Goal: Transaction & Acquisition: Purchase product/service

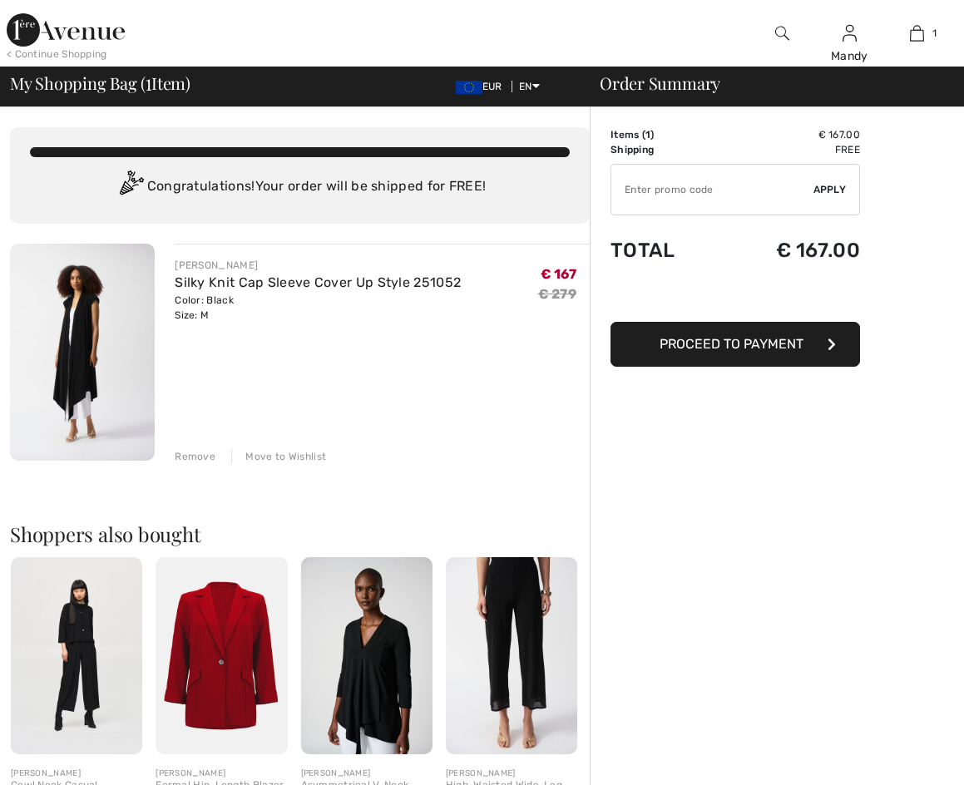
type input "FLASH15"
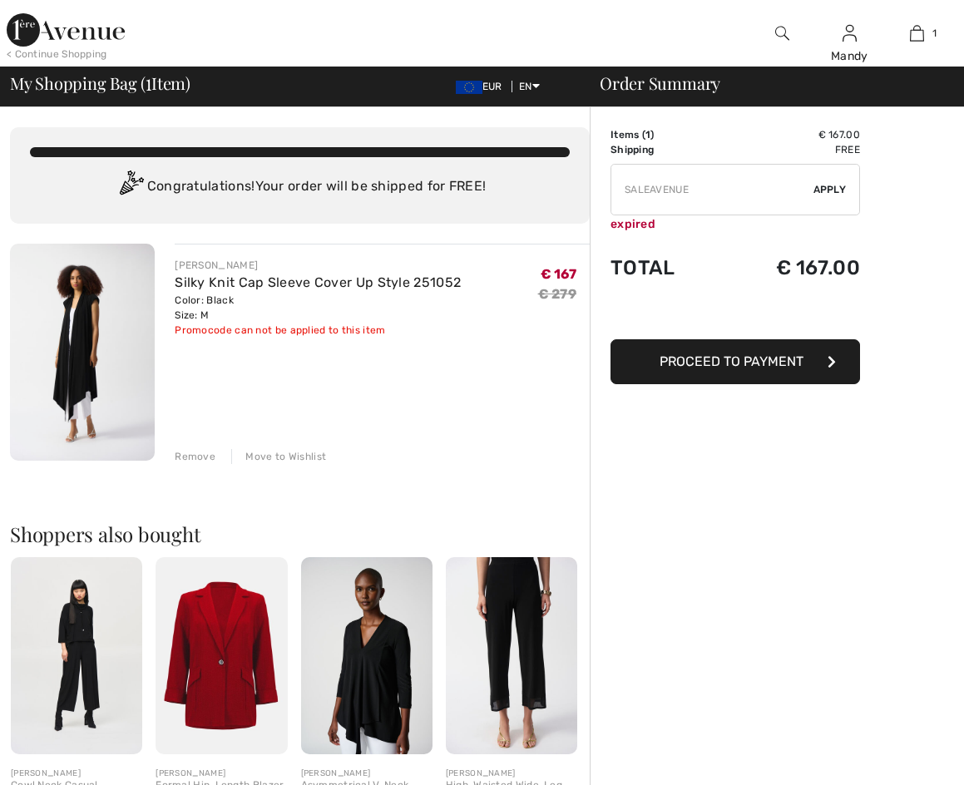
type input "NEW15"
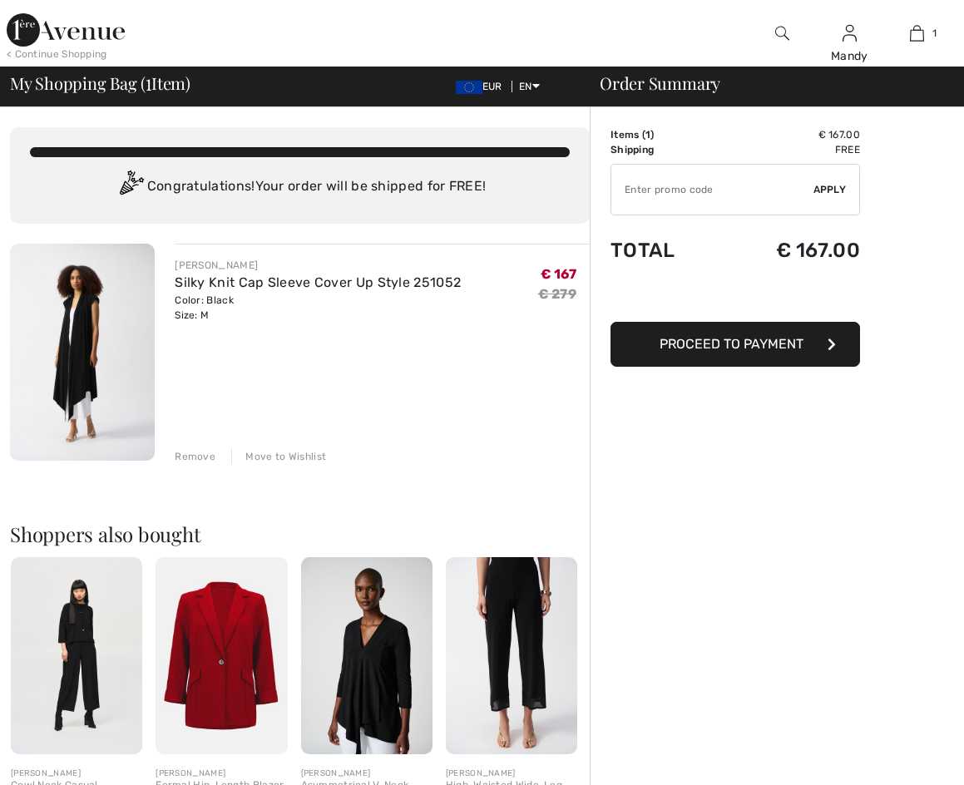
type input "FLASH15"
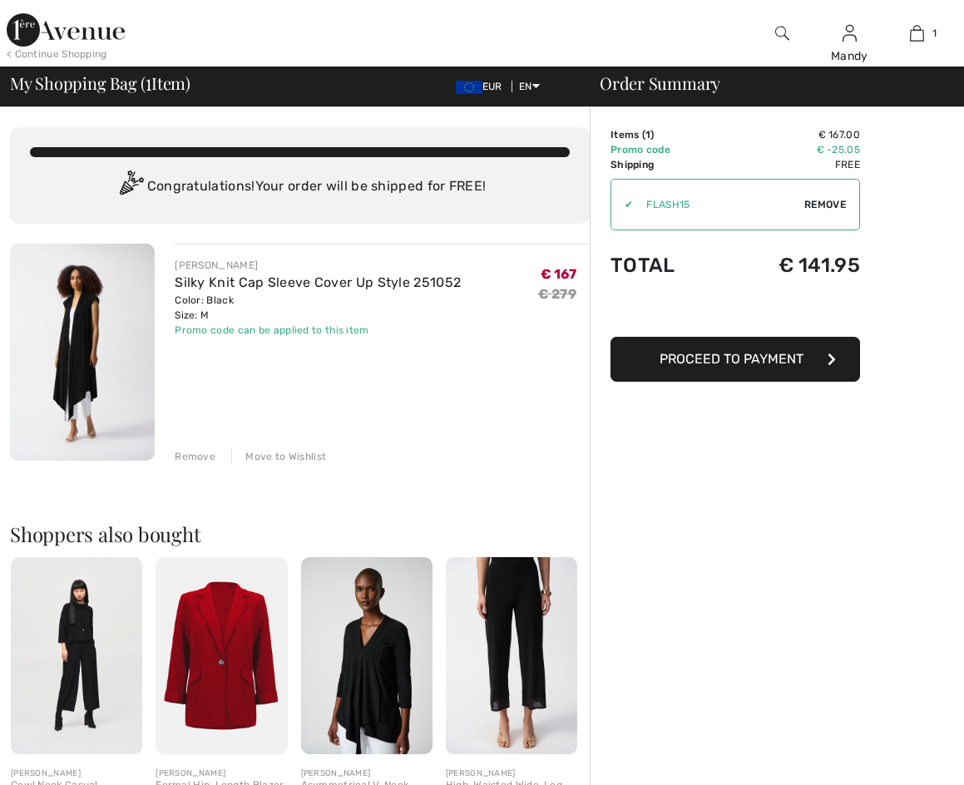
click at [723, 359] on span "Proceed to Payment" at bounding box center [731, 359] width 144 height 16
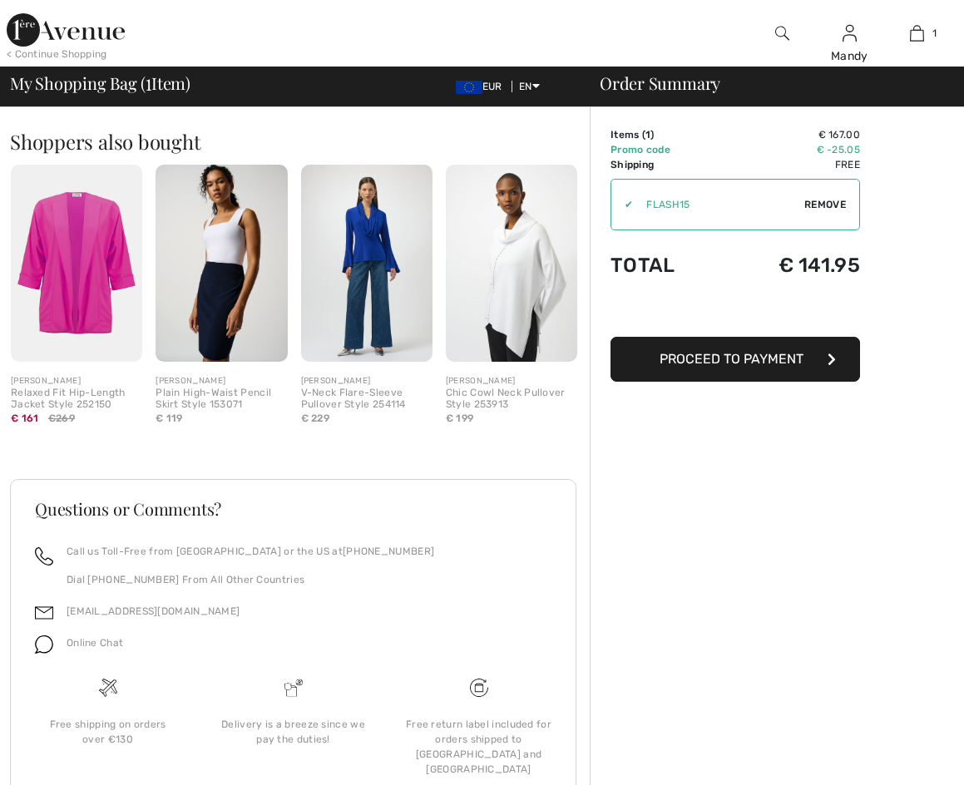
scroll to position [452, 0]
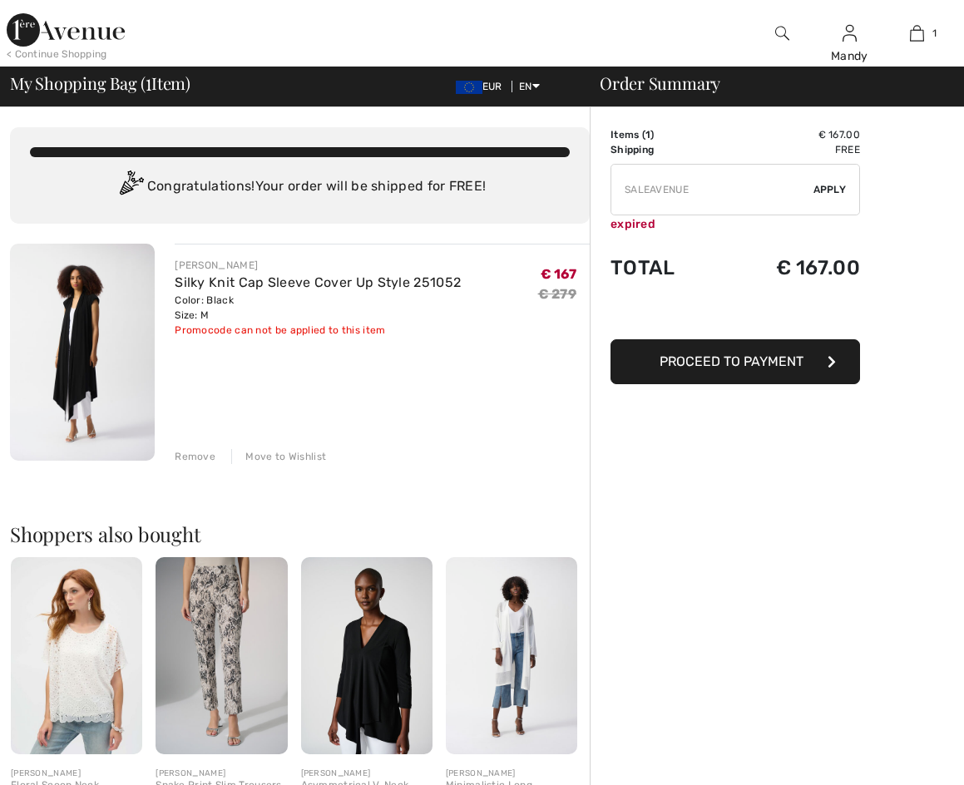
type input "FLASH15"
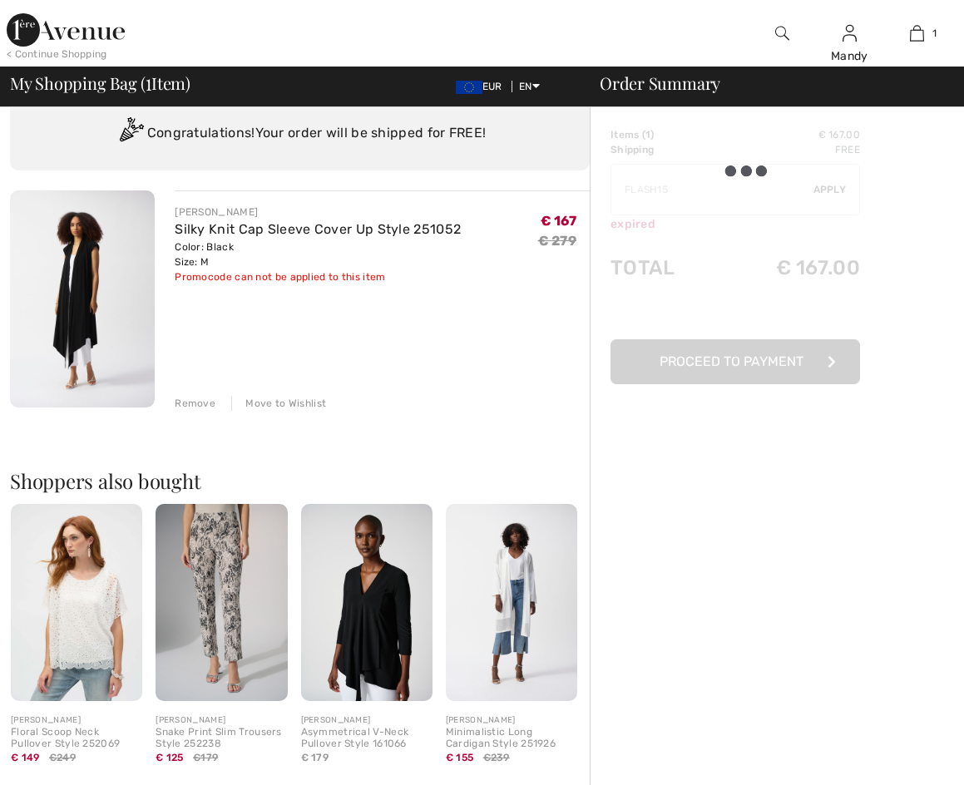
scroll to position [83, 0]
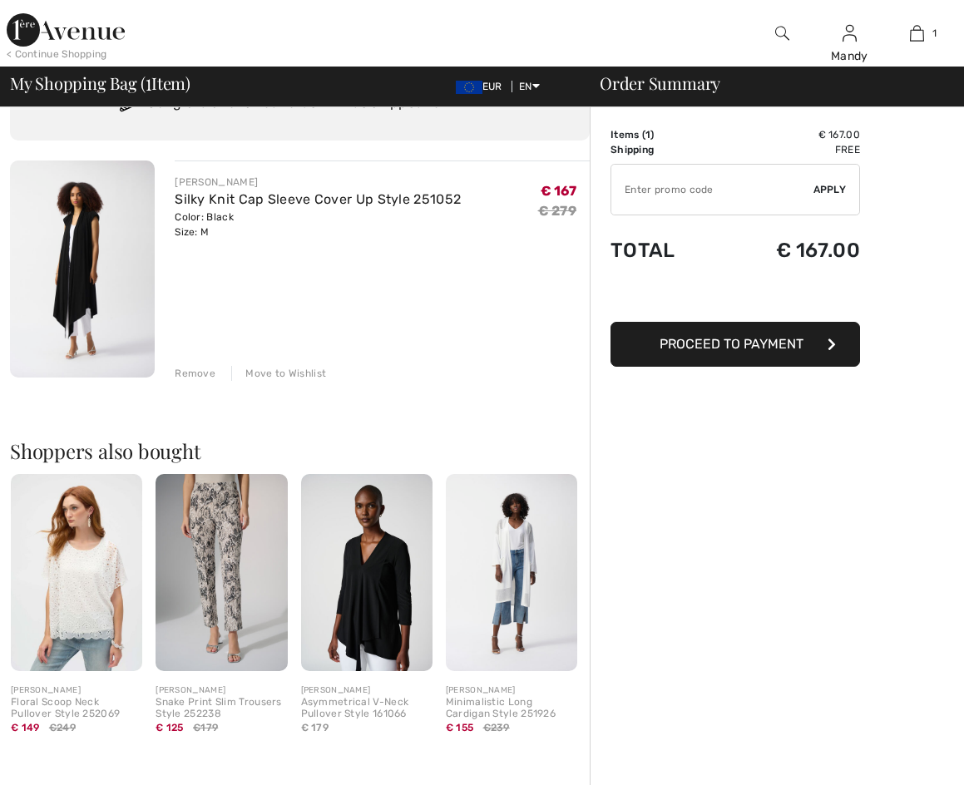
type input "NEW15"
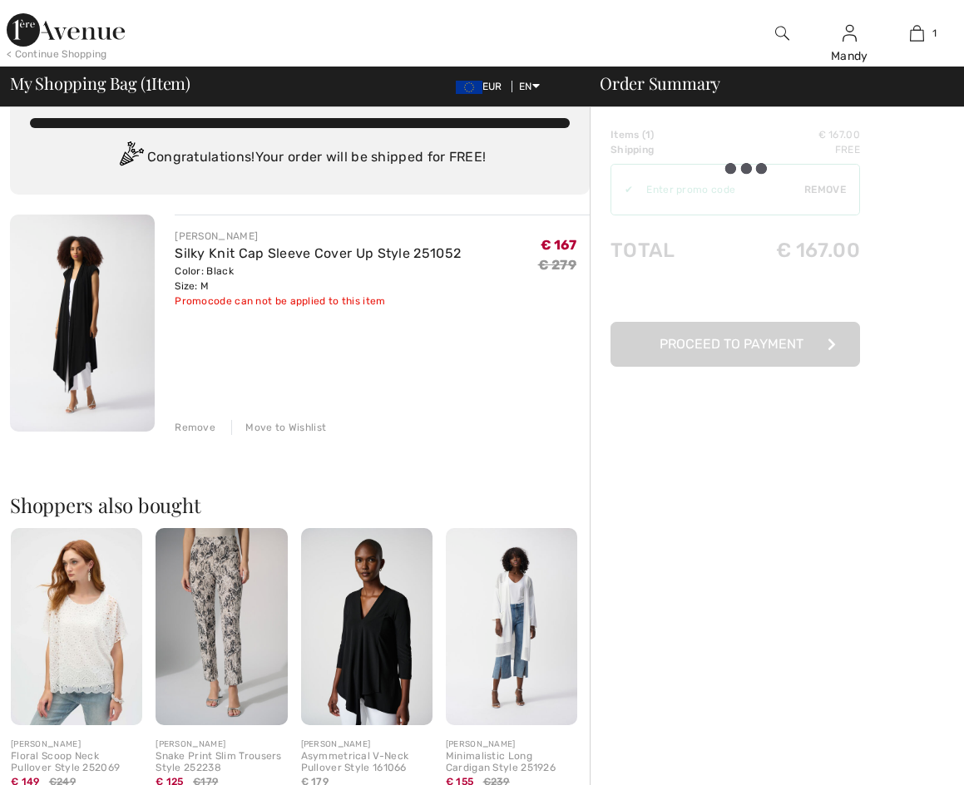
scroll to position [0, 0]
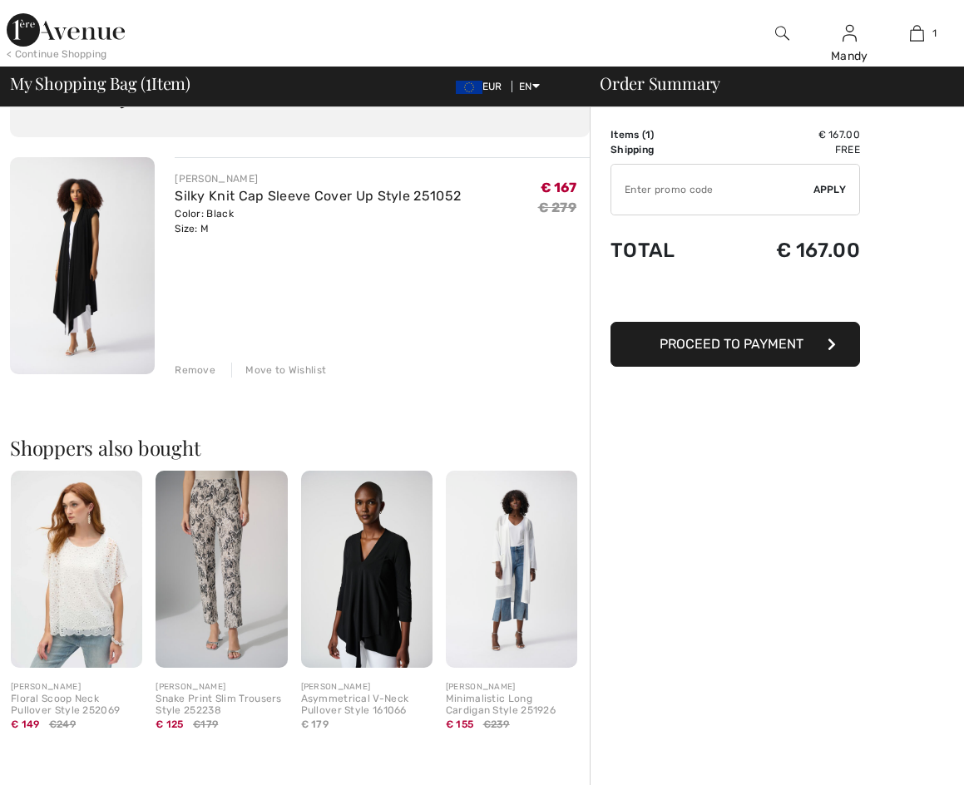
type input "FREEXPRESS"
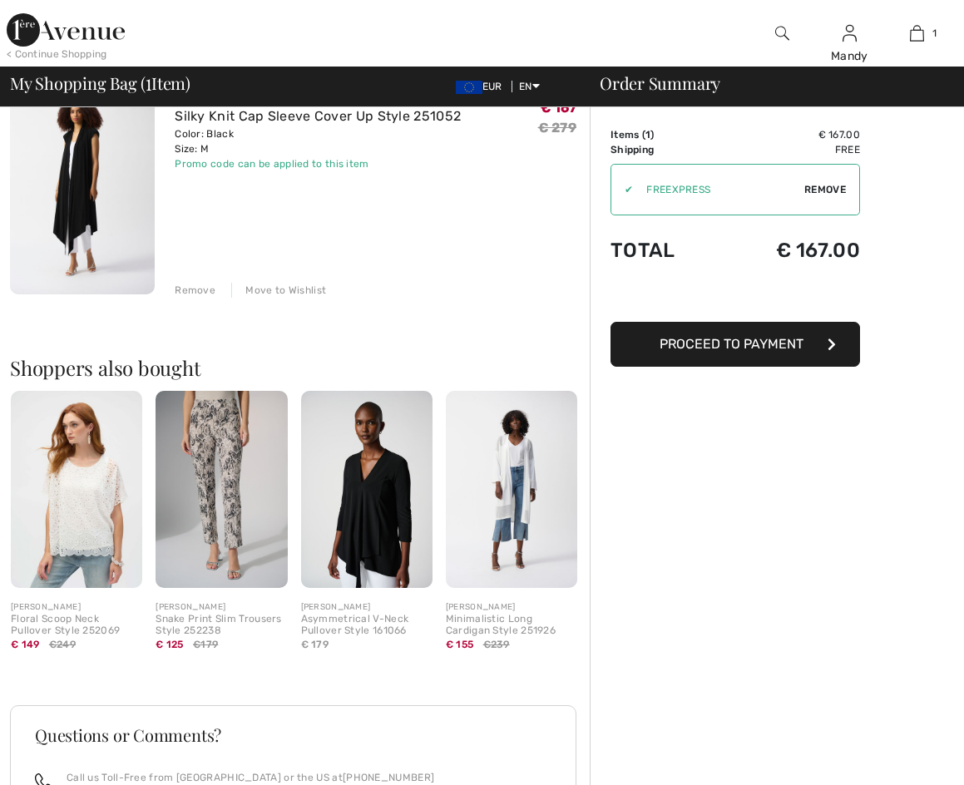
scroll to position [83, 0]
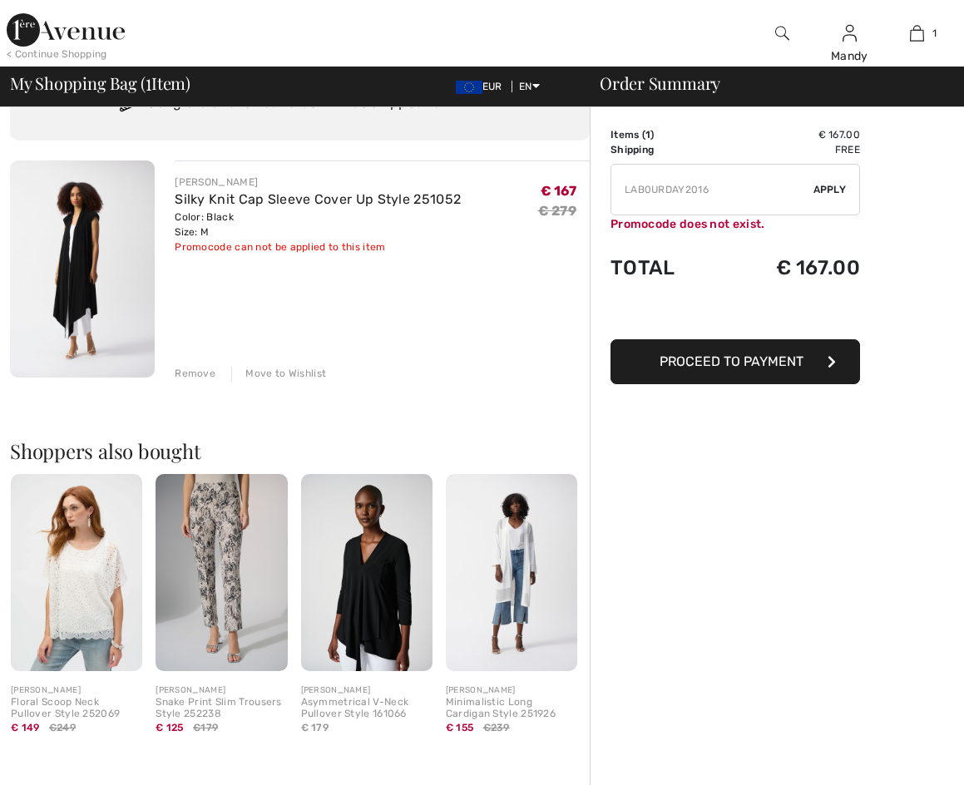
drag, startPoint x: 827, startPoint y: 34, endPoint x: 575, endPoint y: 355, distance: 408.5
type input "FREEDENIMBAG"
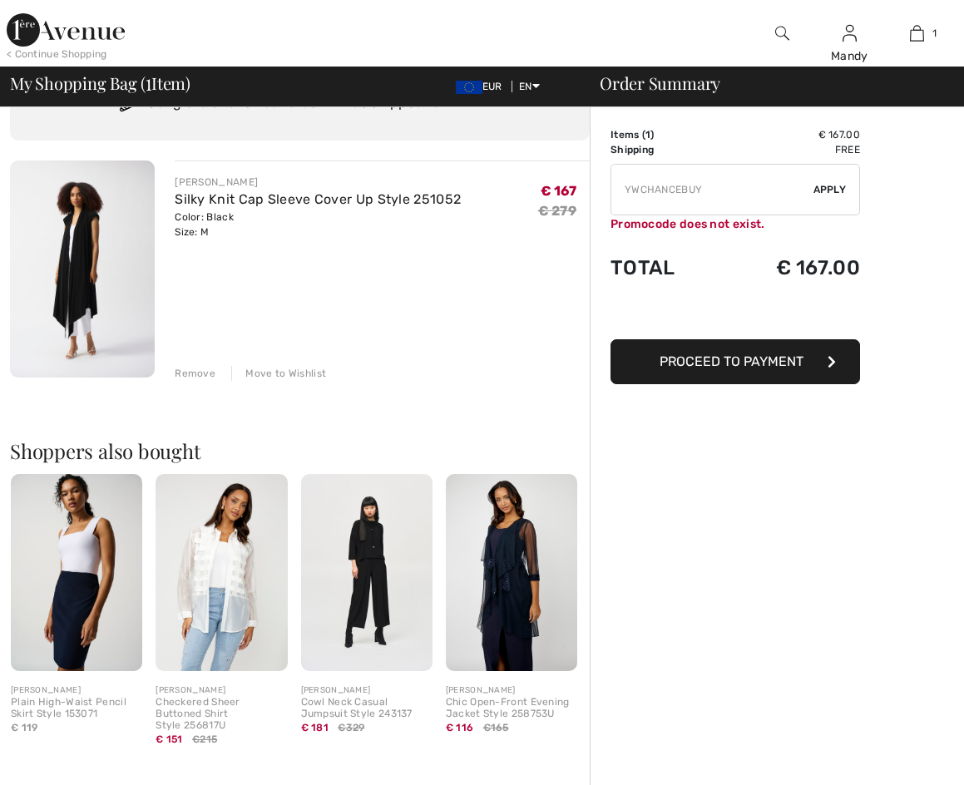
type input "MAMA"
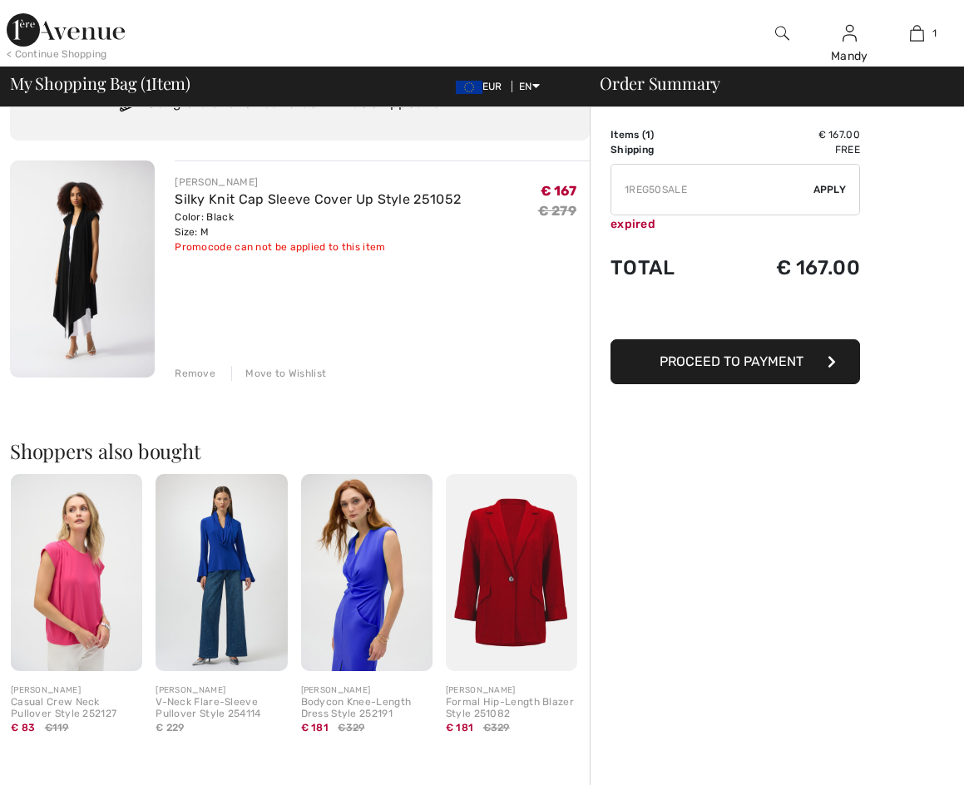
drag, startPoint x: 931, startPoint y: 32, endPoint x: 931, endPoint y: 110, distance: 77.3
type input "FLASH15"
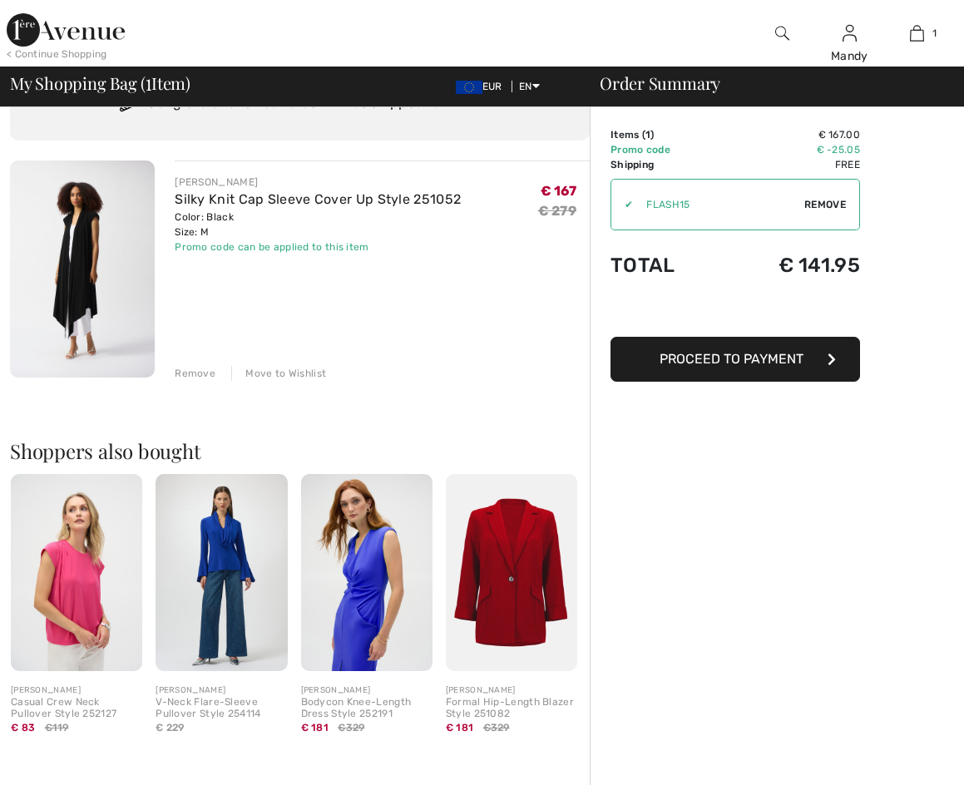
click at [735, 358] on span "Proceed to Payment" at bounding box center [731, 359] width 144 height 16
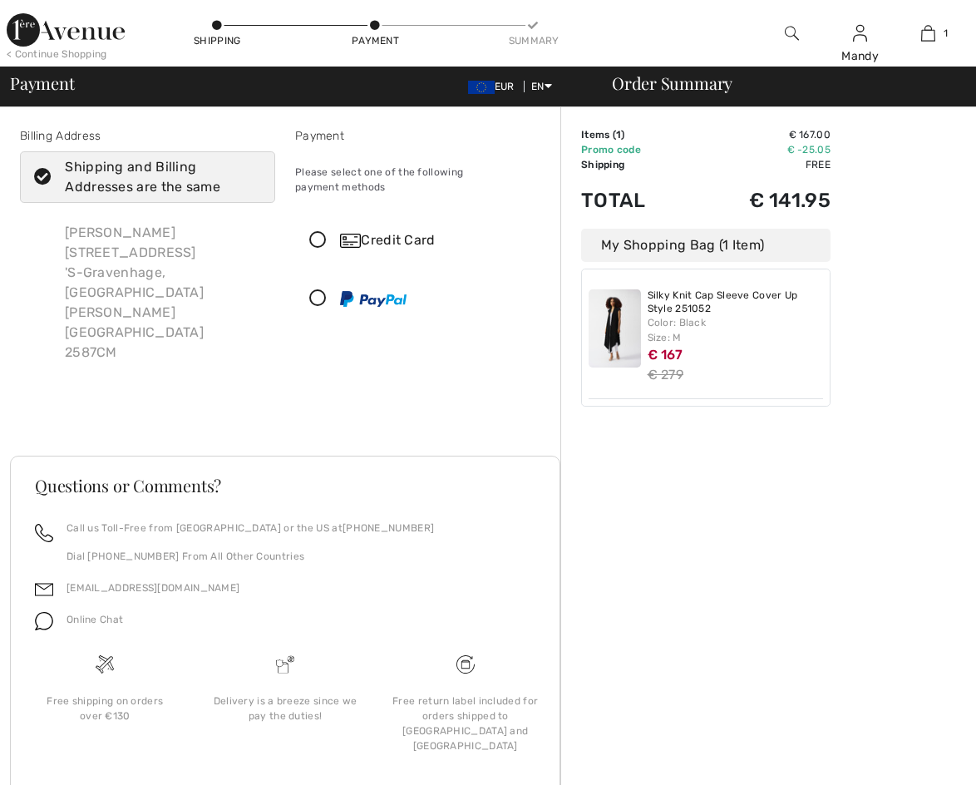
click at [309, 290] on icon at bounding box center [318, 298] width 44 height 17
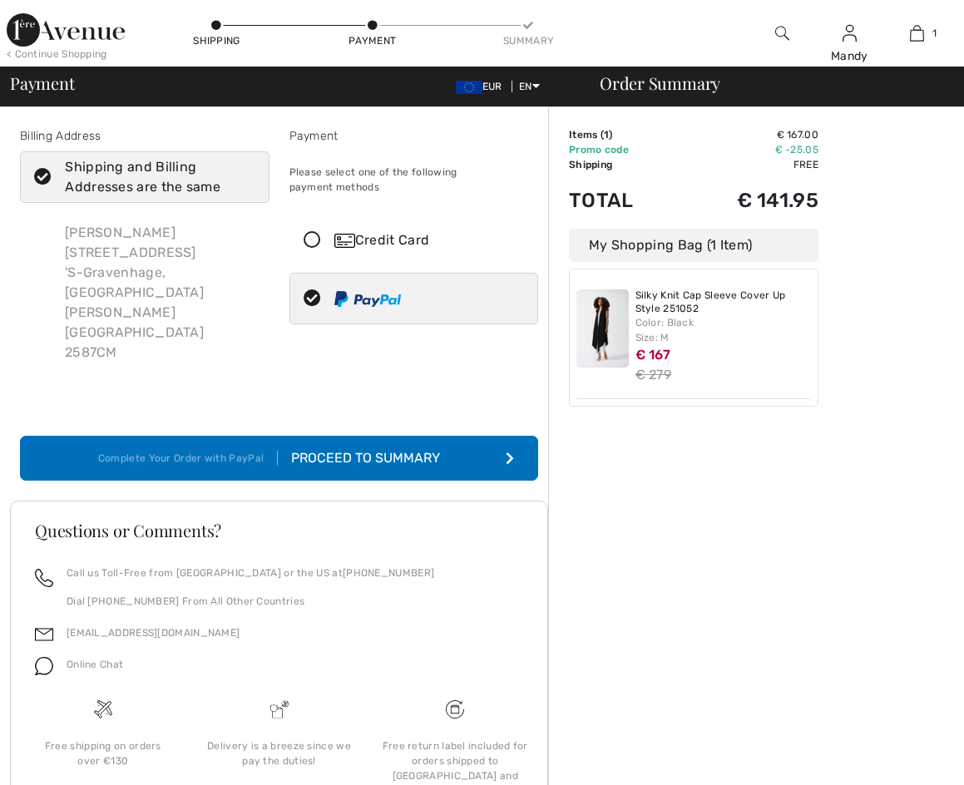
click at [374, 448] on div "Proceed to Summary" at bounding box center [369, 458] width 182 height 20
